Goal: Transaction & Acquisition: Purchase product/service

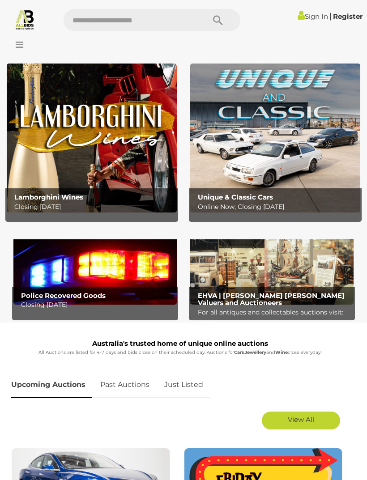
scroll to position [10, 0]
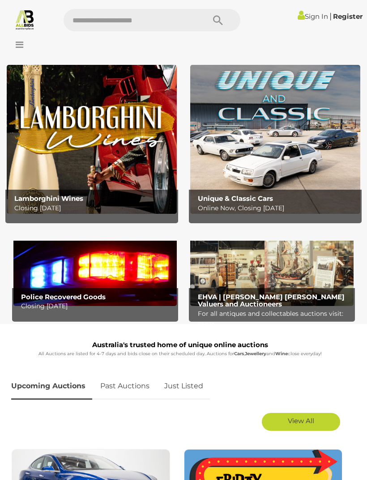
click at [283, 294] on b "EHVA | Evans Hastings Valuers and Auctioneers" at bounding box center [271, 301] width 147 height 16
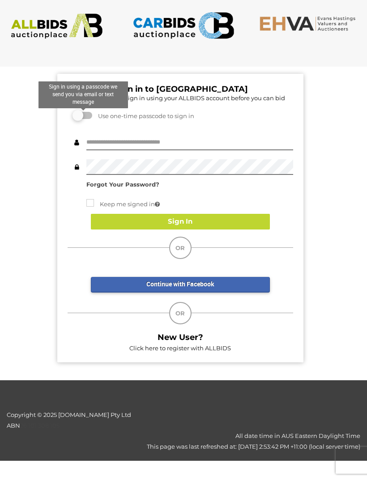
click at [84, 116] on label at bounding box center [83, 115] width 18 height 7
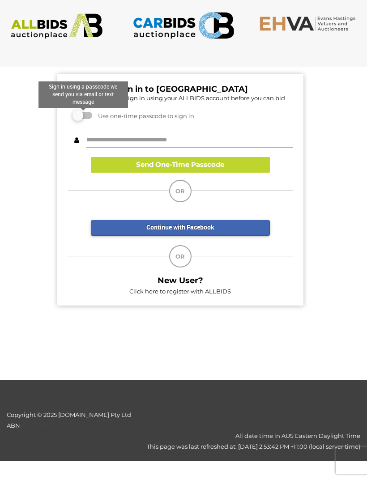
click at [191, 139] on input "text" at bounding box center [189, 140] width 207 height 16
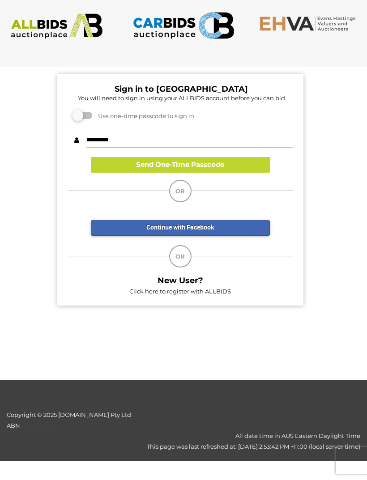
type input "**********"
click at [224, 166] on button "Send One-Time Passcode" at bounding box center [180, 165] width 179 height 16
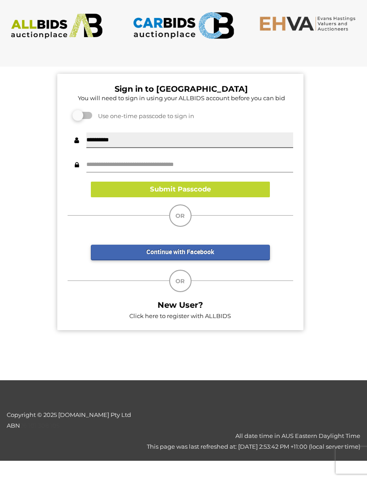
click at [136, 170] on input "text" at bounding box center [189, 165] width 207 height 16
type input "******"
click at [200, 191] on button "Submit Passcode" at bounding box center [180, 190] width 179 height 16
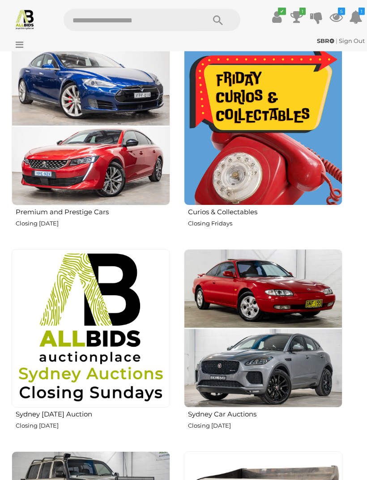
scroll to position [407, 0]
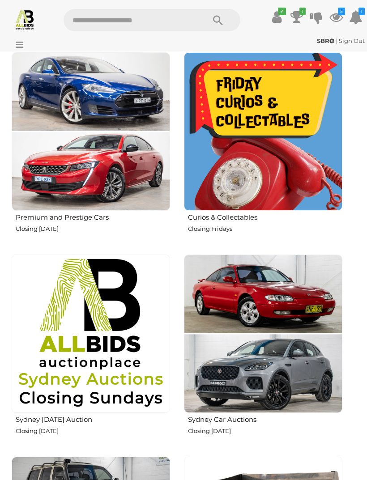
click at [261, 191] on img at bounding box center [263, 131] width 158 height 158
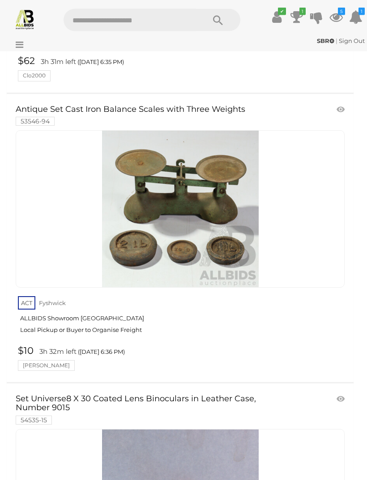
scroll to position [2088, 0]
click at [334, 17] on icon at bounding box center [335, 17] width 13 height 16
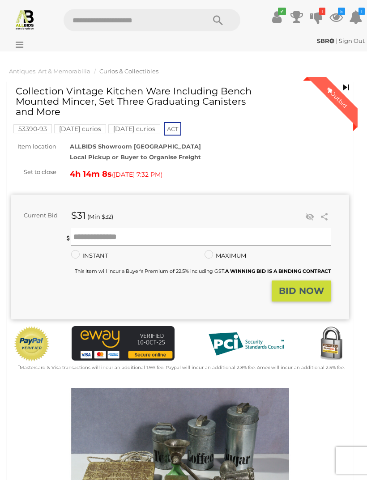
click at [114, 238] on input "text" at bounding box center [201, 237] width 260 height 18
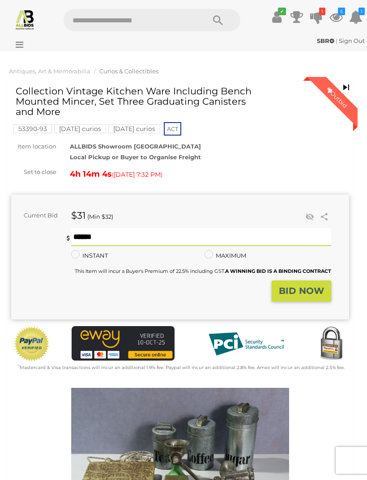
type input "**"
click at [295, 288] on strong "BID NOW" at bounding box center [301, 290] width 45 height 11
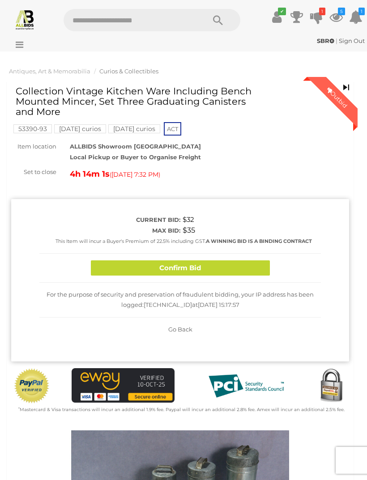
click at [195, 267] on button "Confirm Bid" at bounding box center [180, 268] width 179 height 16
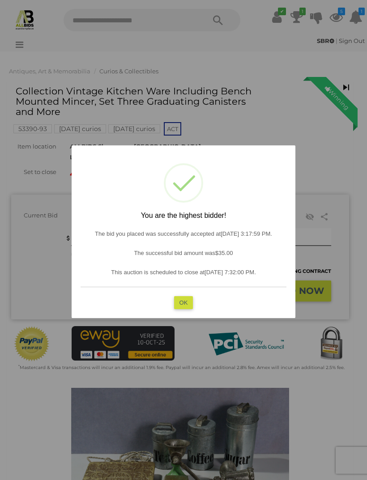
click at [192, 300] on button "OK" at bounding box center [183, 302] width 19 height 13
